Goal: Task Accomplishment & Management: Manage account settings

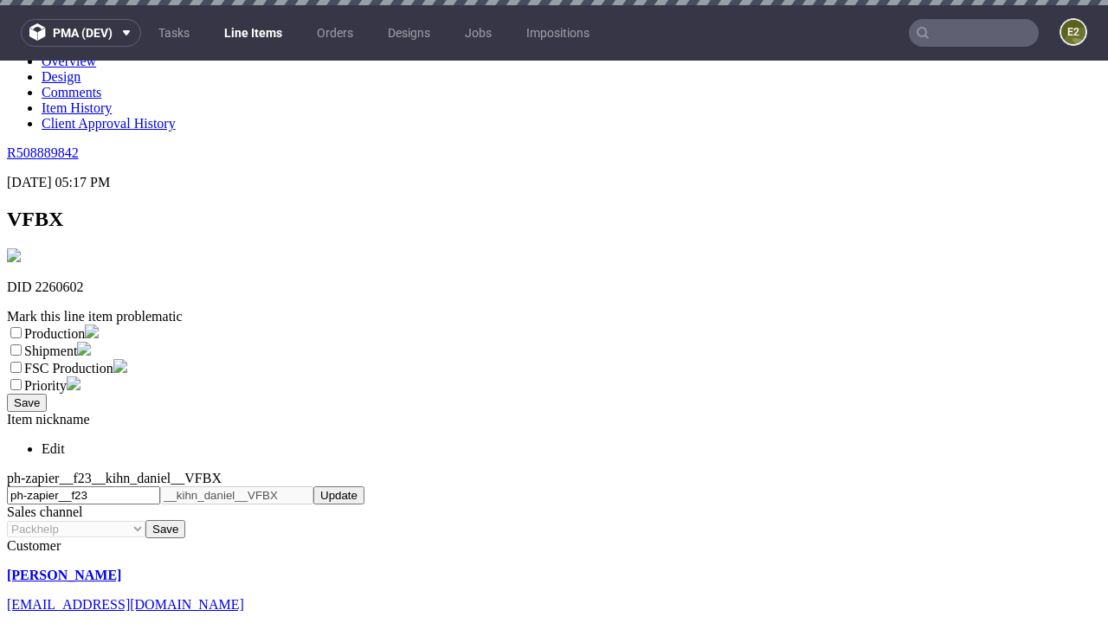
scroll to position [5, 0]
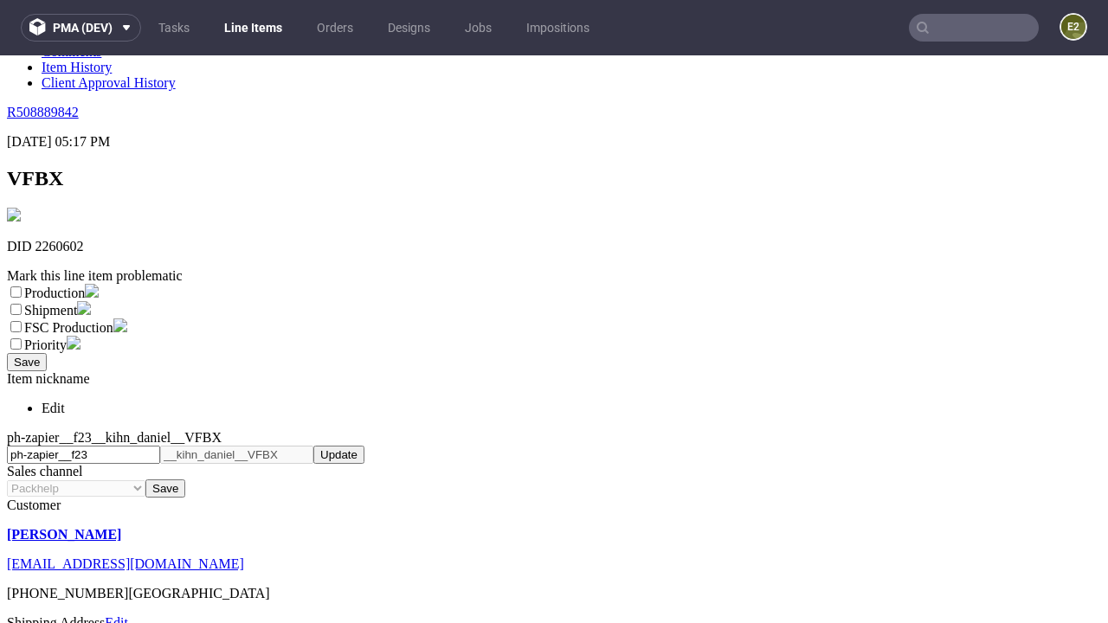
select select "dtp_ca_needed"
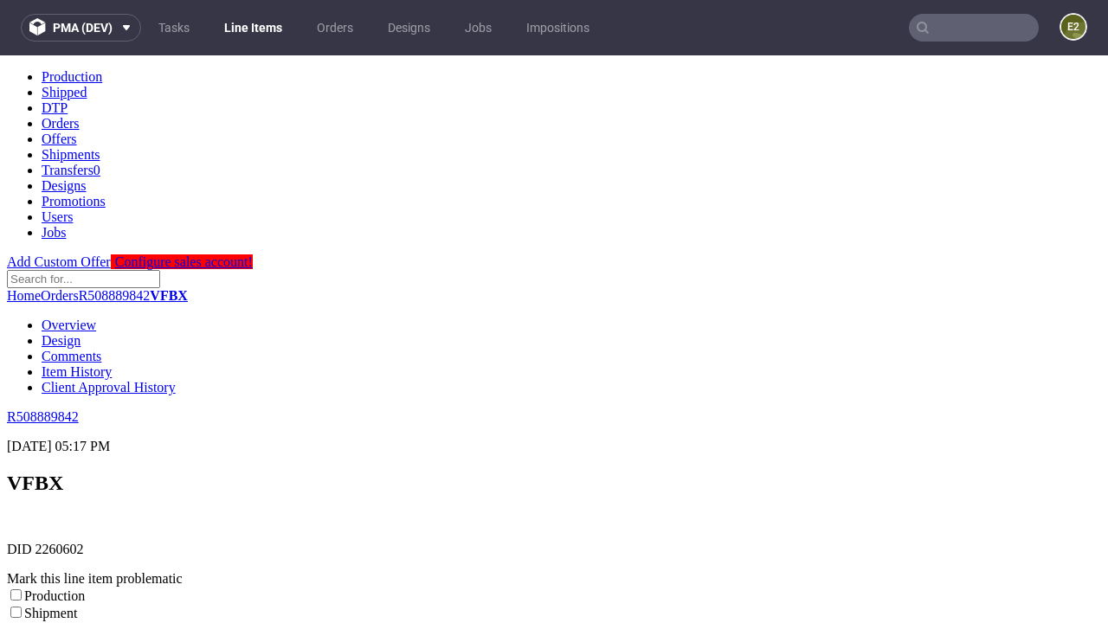
scroll to position [0, 0]
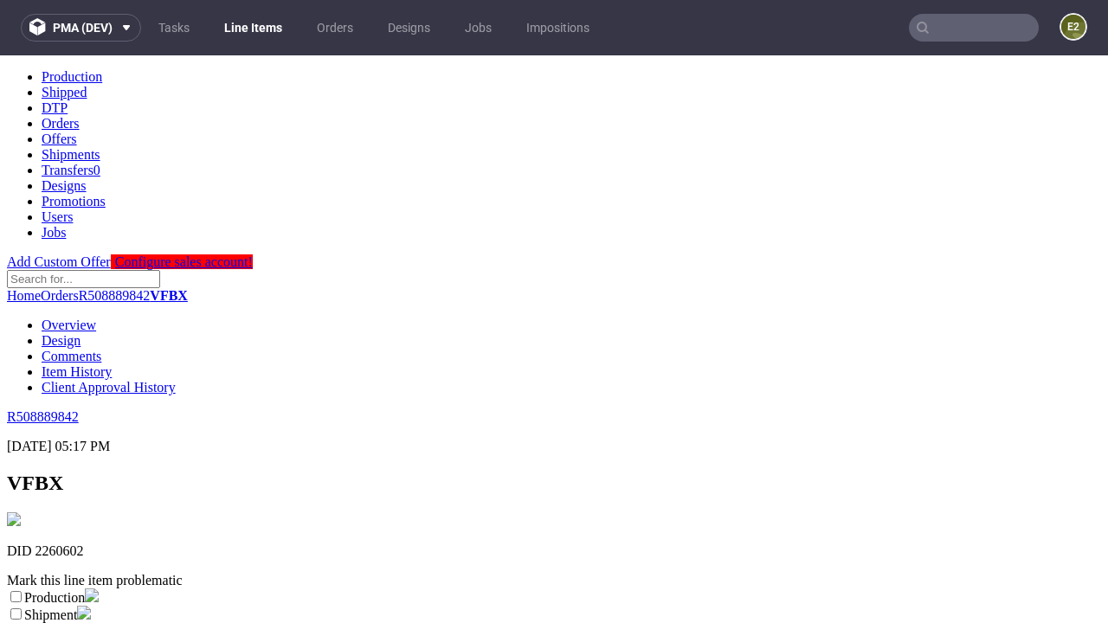
checkbox input "true"
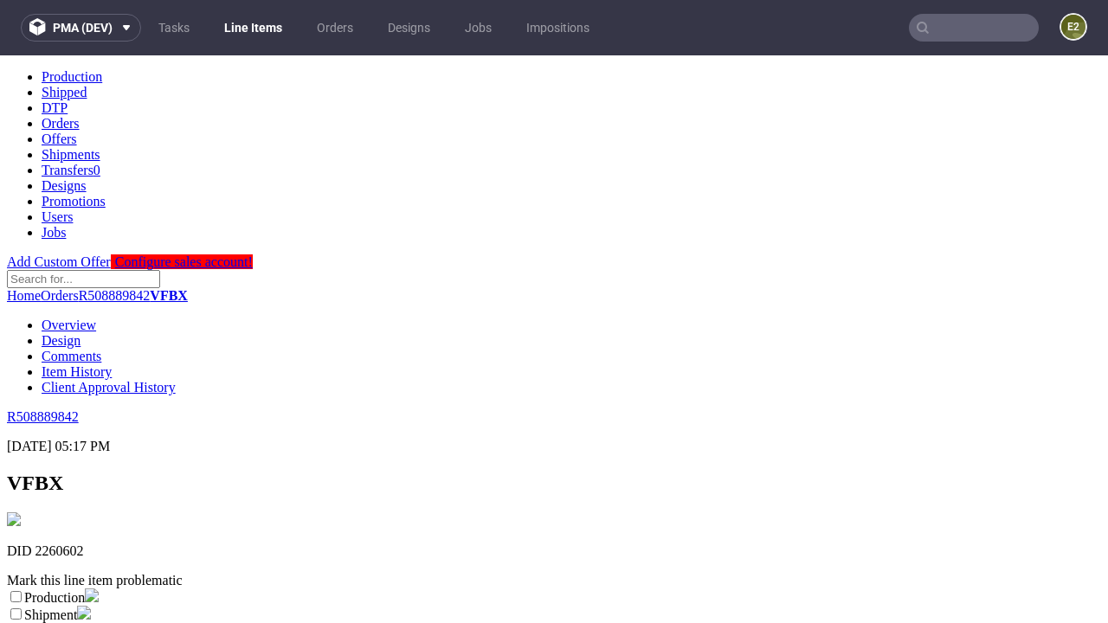
scroll to position [16, 0]
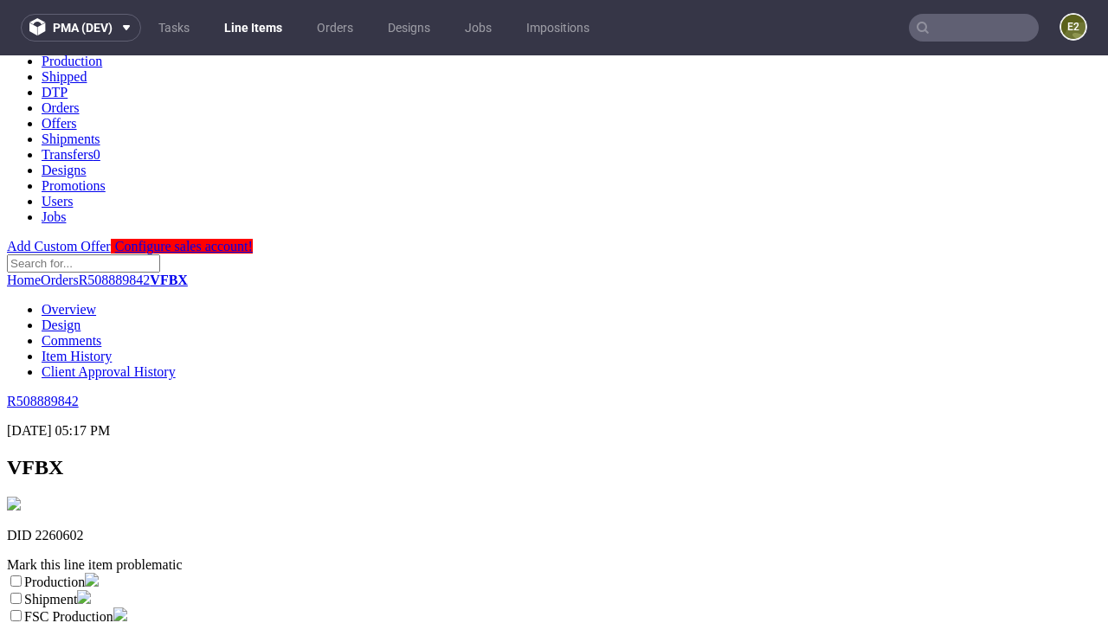
type textarea "test"
